Goal: Task Accomplishment & Management: Complete application form

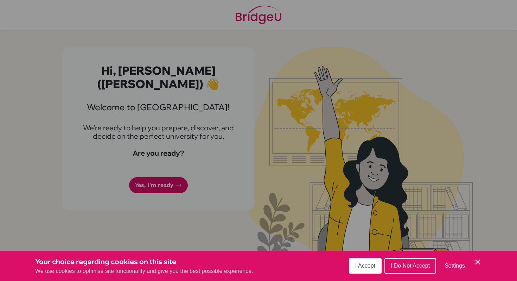
click at [253, 202] on div "Cookie Preferences" at bounding box center [258, 140] width 517 height 281
click at [365, 262] on button "I Accept" at bounding box center [365, 265] width 33 height 15
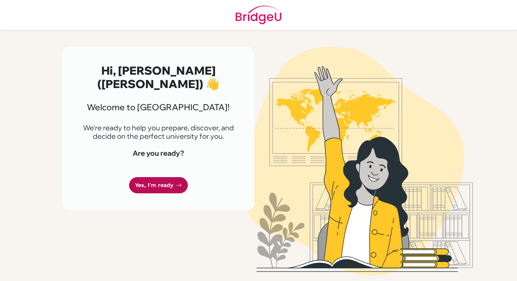
click at [173, 177] on link "Yes, I'm ready" at bounding box center [158, 185] width 59 height 17
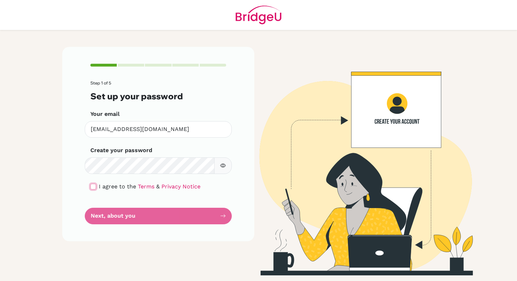
click at [95, 185] on input "checkbox" at bounding box center [93, 187] width 6 height 6
checkbox input "true"
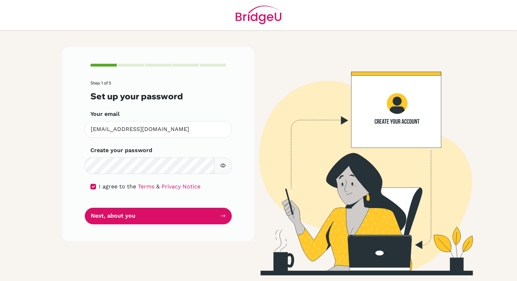
click at [223, 170] on button "button" at bounding box center [223, 165] width 18 height 17
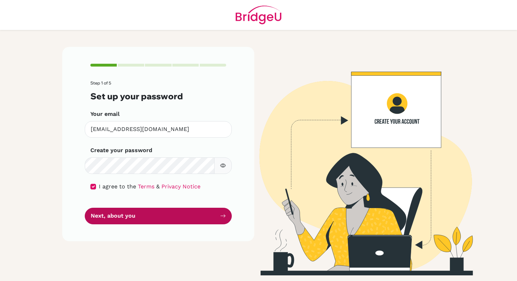
click at [172, 211] on button "Next, about you" at bounding box center [158, 216] width 147 height 17
